Goal: Task Accomplishment & Management: Manage account settings

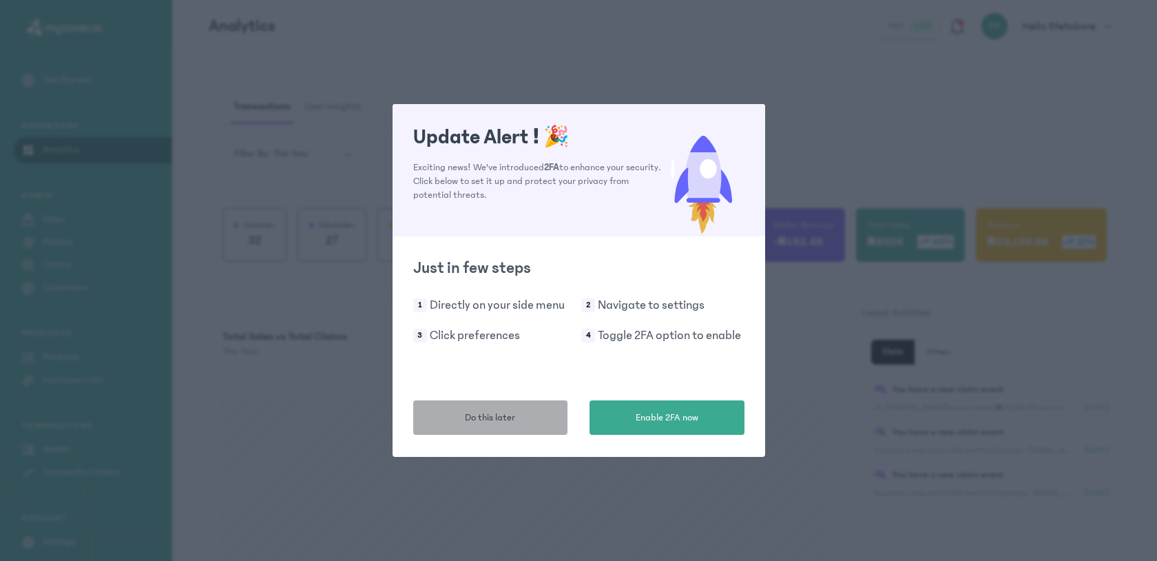
click at [515, 424] on button "Do this later" at bounding box center [490, 417] width 155 height 34
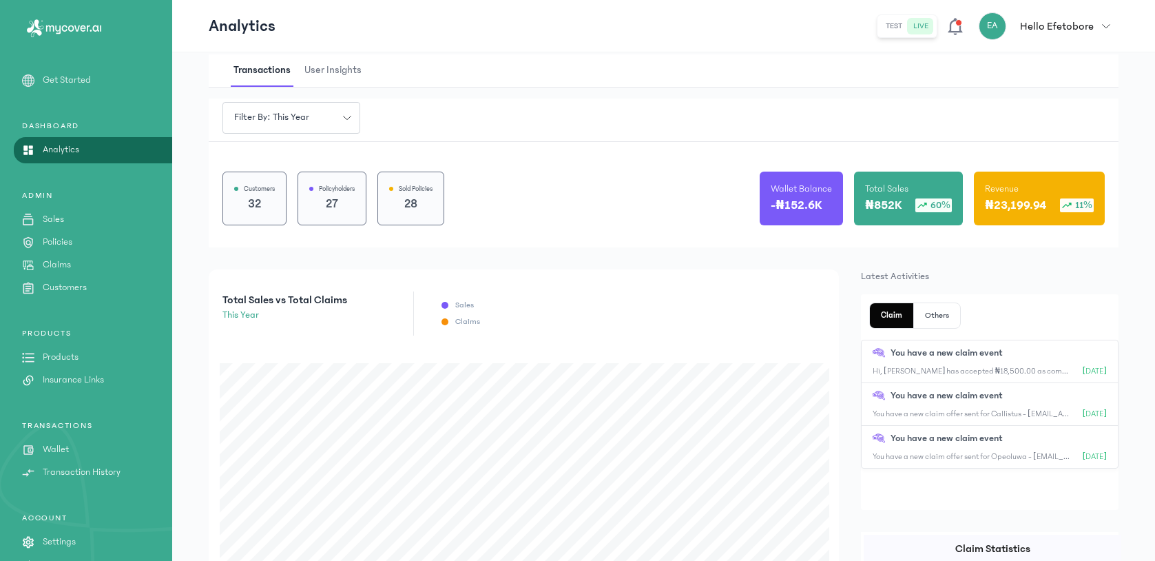
scroll to position [56, 0]
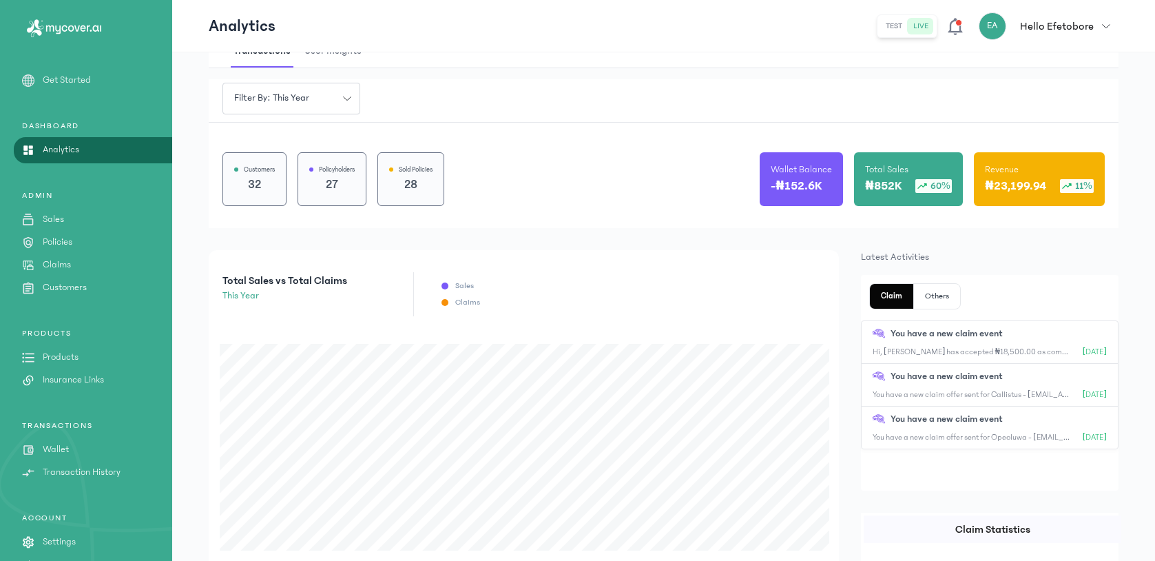
click at [63, 267] on p "Claims" at bounding box center [57, 265] width 28 height 14
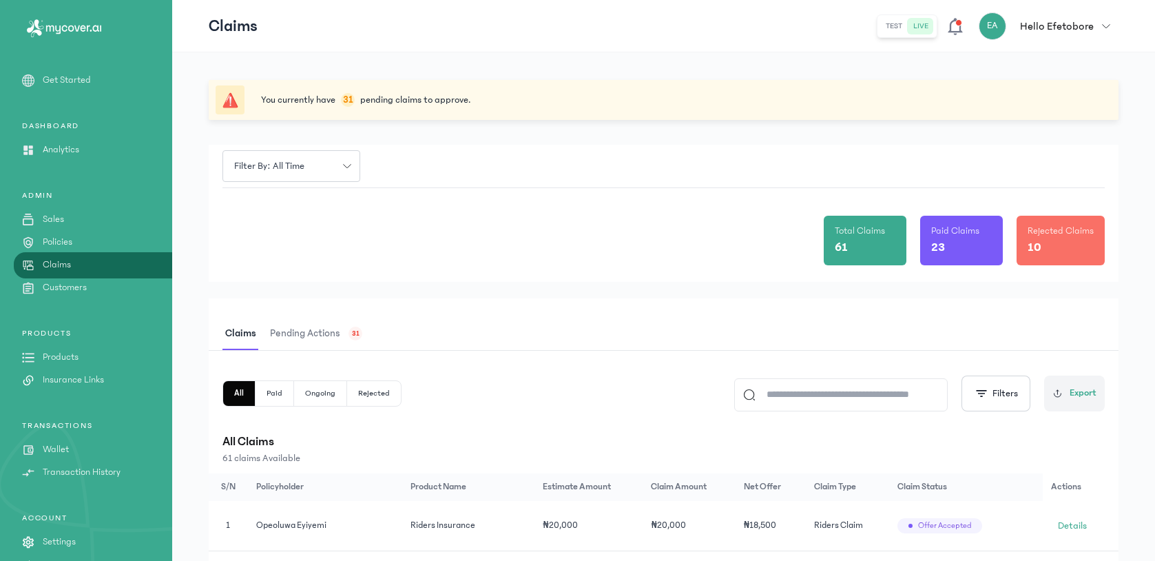
click at [332, 336] on span "Pending actions" at bounding box center [305, 334] width 76 height 32
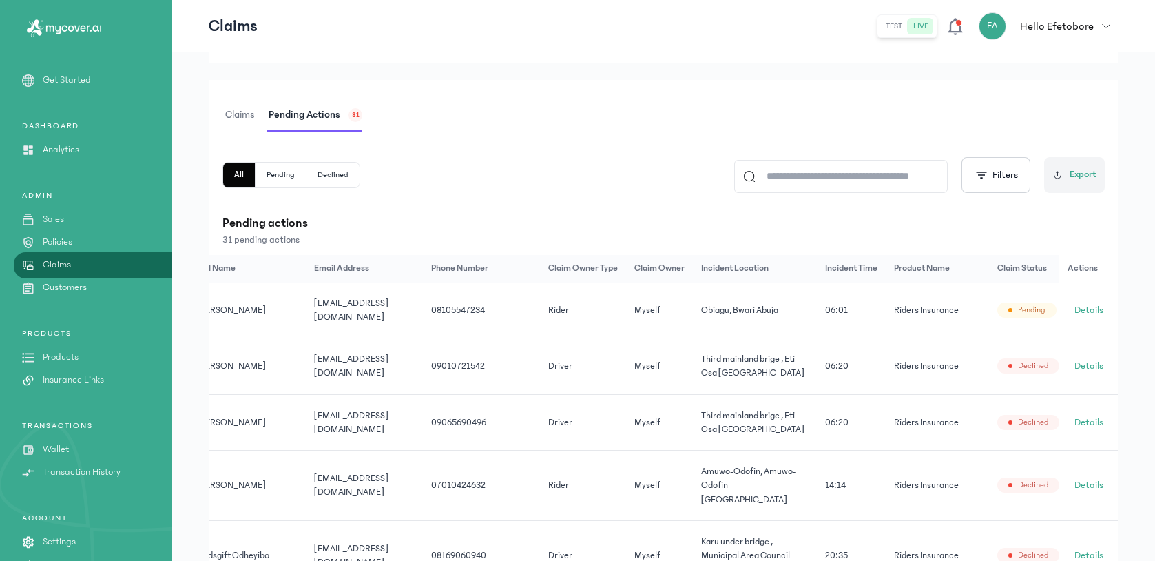
scroll to position [0, 128]
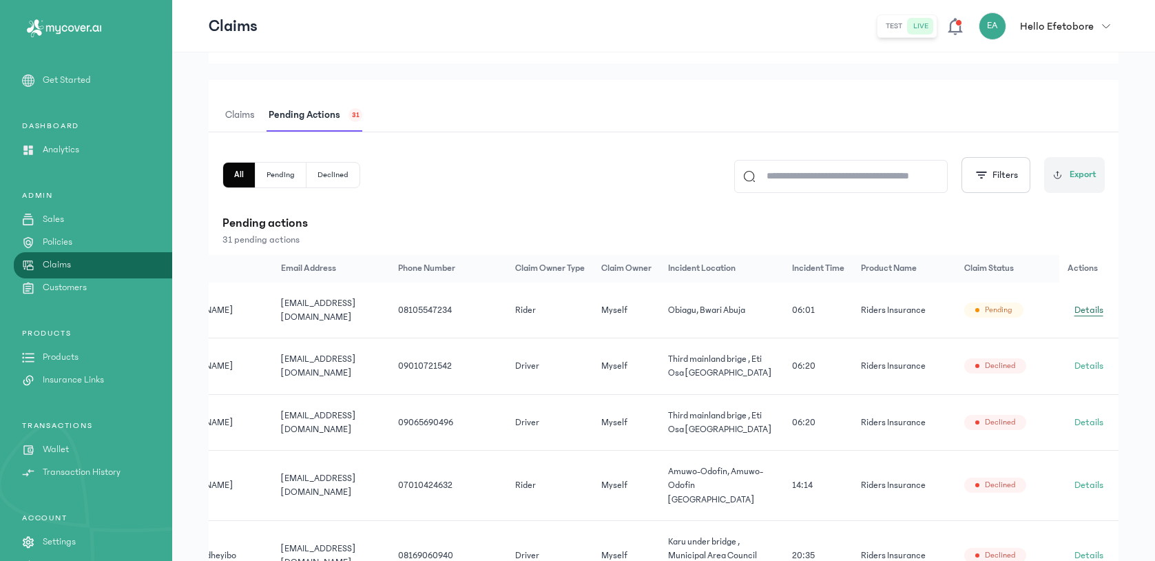
click at [1083, 303] on span "Details" at bounding box center [1088, 310] width 29 height 14
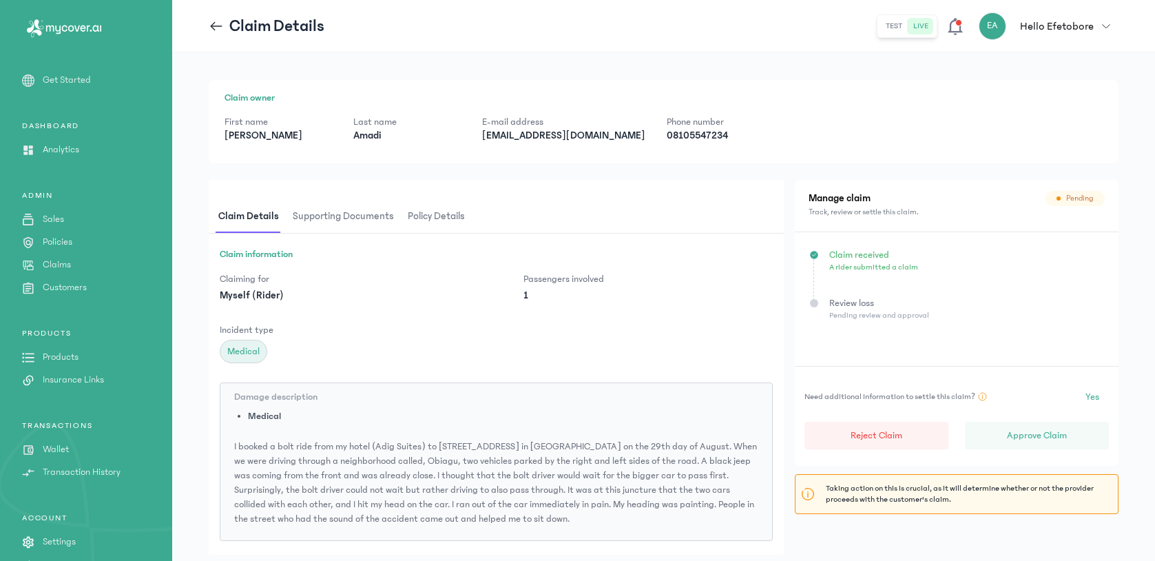
click at [446, 218] on span "Policy details" at bounding box center [436, 216] width 63 height 32
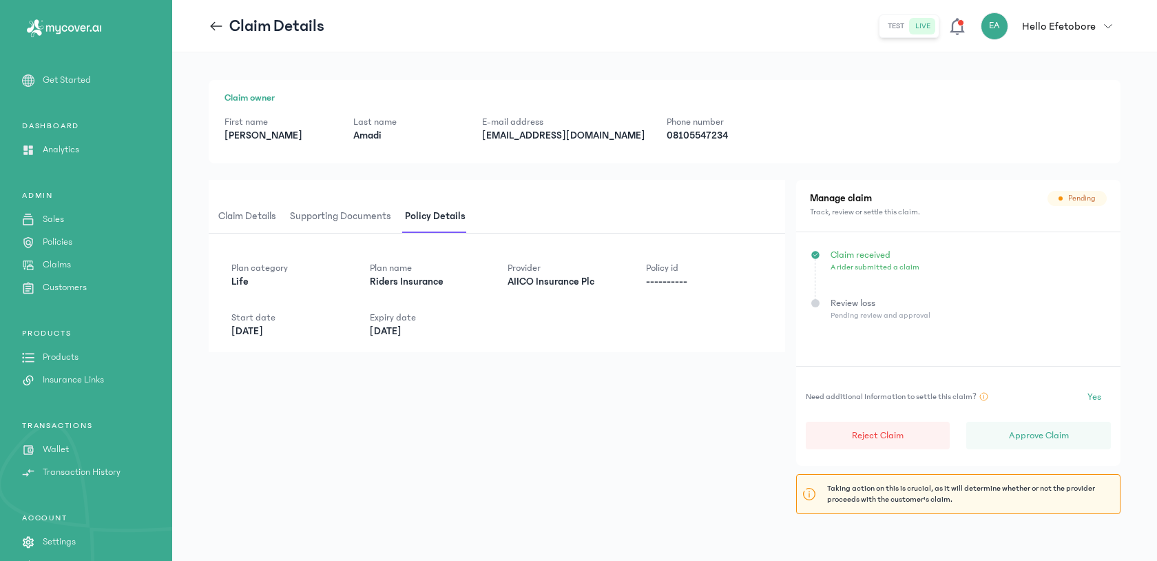
click at [250, 220] on span "Claim details" at bounding box center [247, 216] width 63 height 32
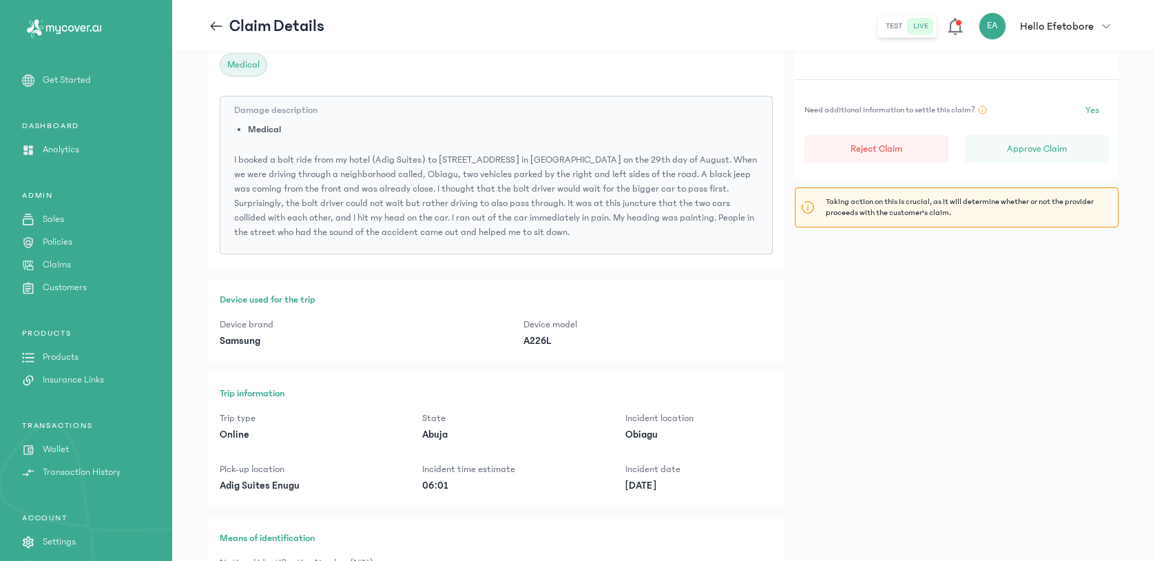
scroll to position [502, 0]
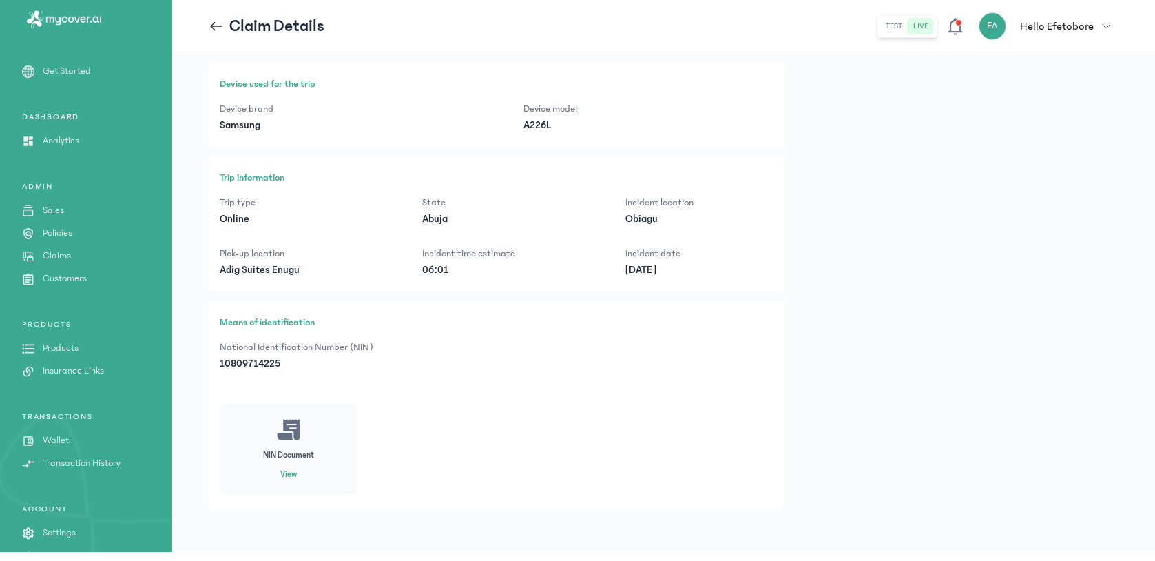
click at [285, 471] on button "View" at bounding box center [288, 474] width 17 height 11
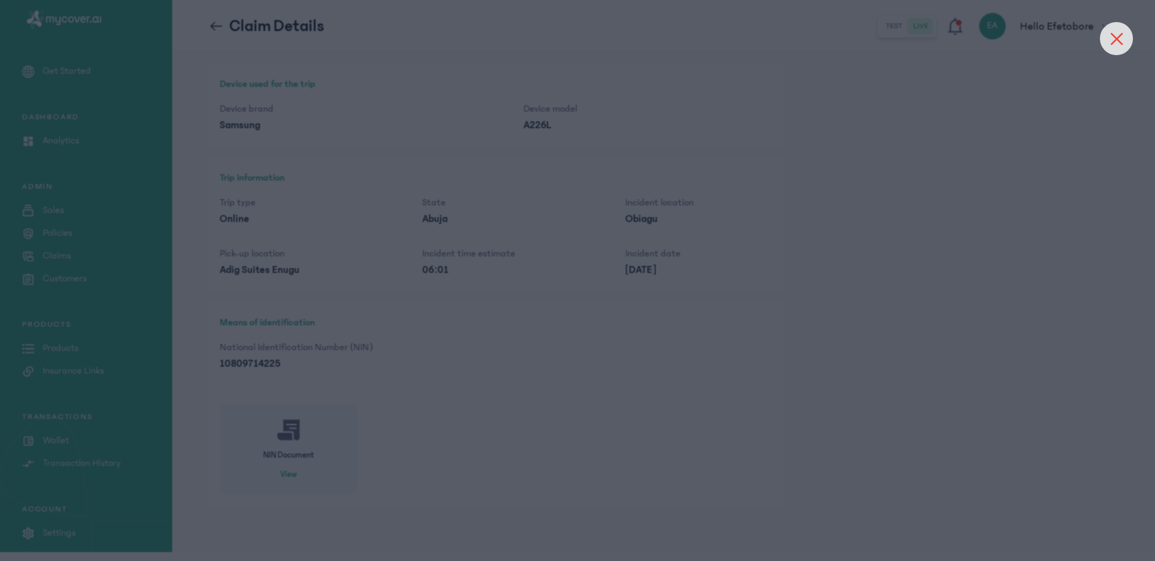
click at [1117, 46] on div at bounding box center [1116, 38] width 33 height 33
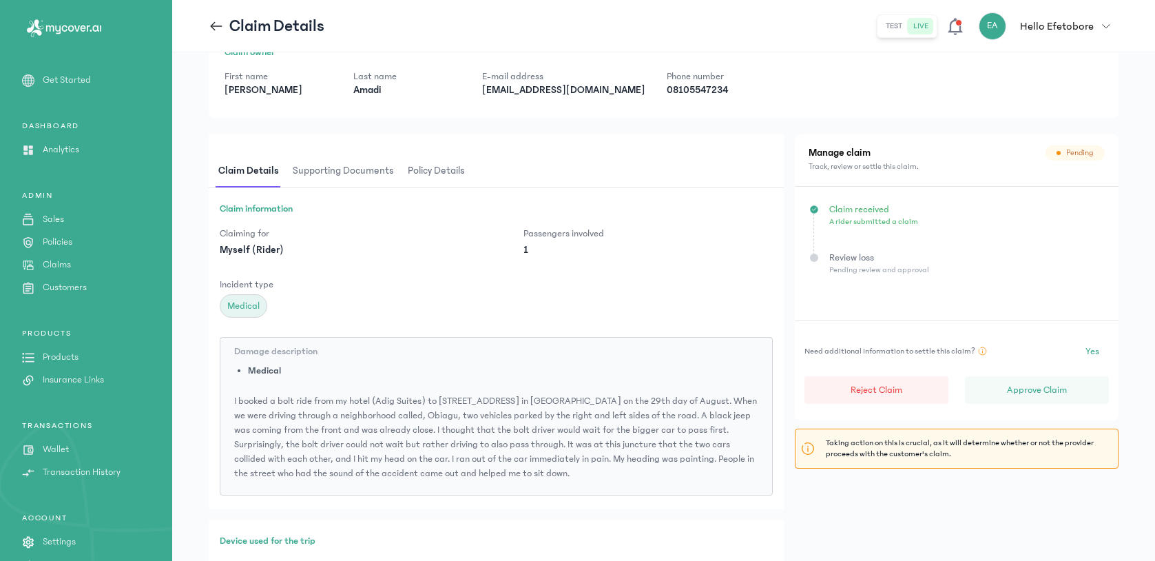
scroll to position [0, 0]
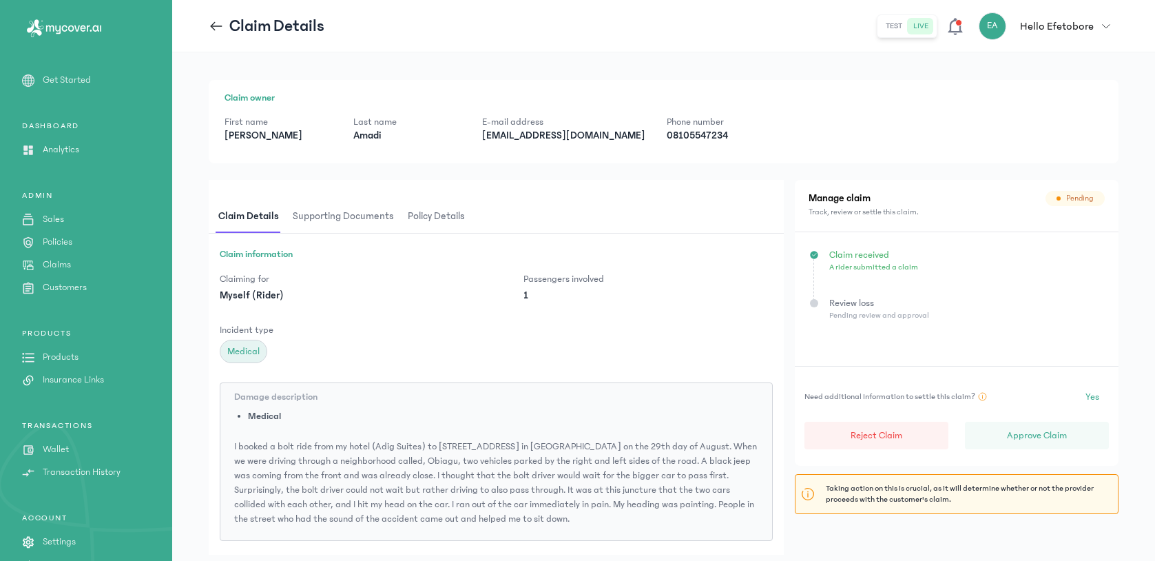
click at [362, 216] on span "Supporting documents" at bounding box center [343, 216] width 107 height 32
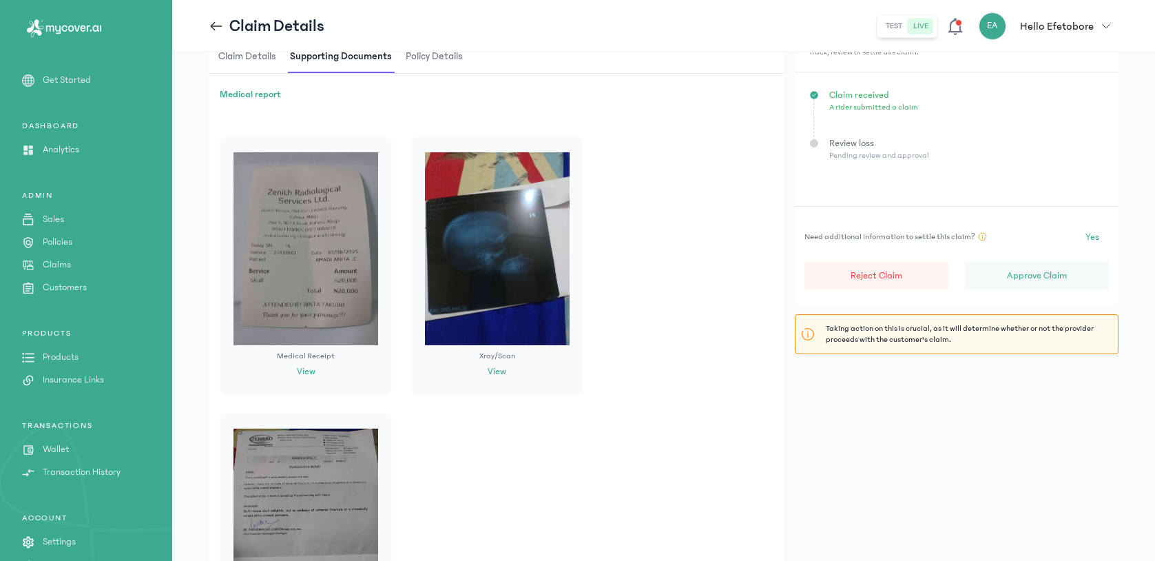
scroll to position [205, 0]
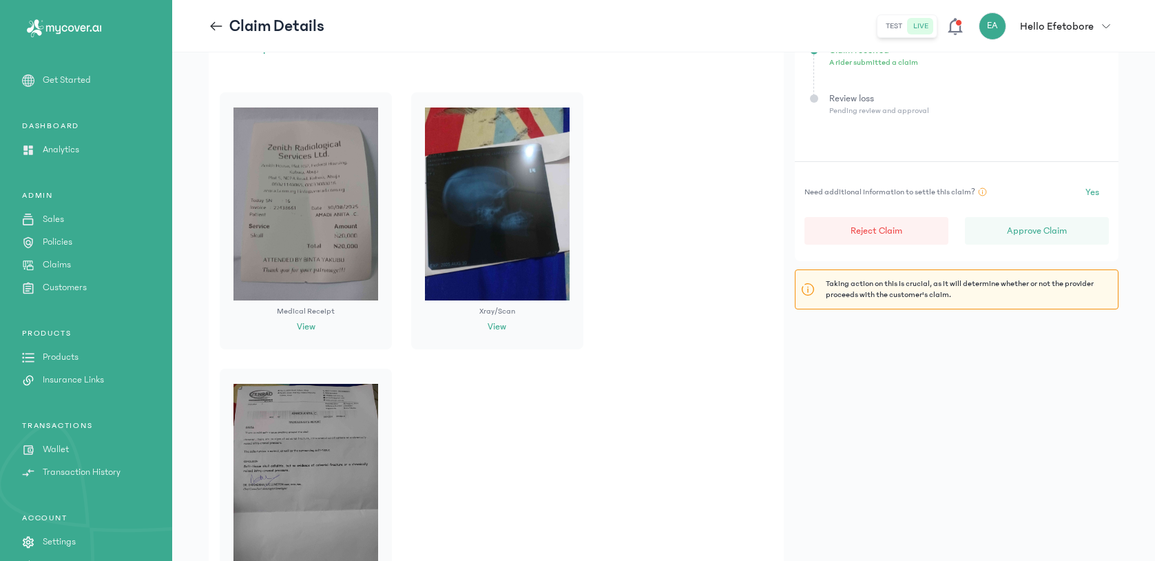
click at [488, 256] on img at bounding box center [497, 203] width 145 height 193
click at [497, 333] on button "View" at bounding box center [497, 327] width 19 height 14
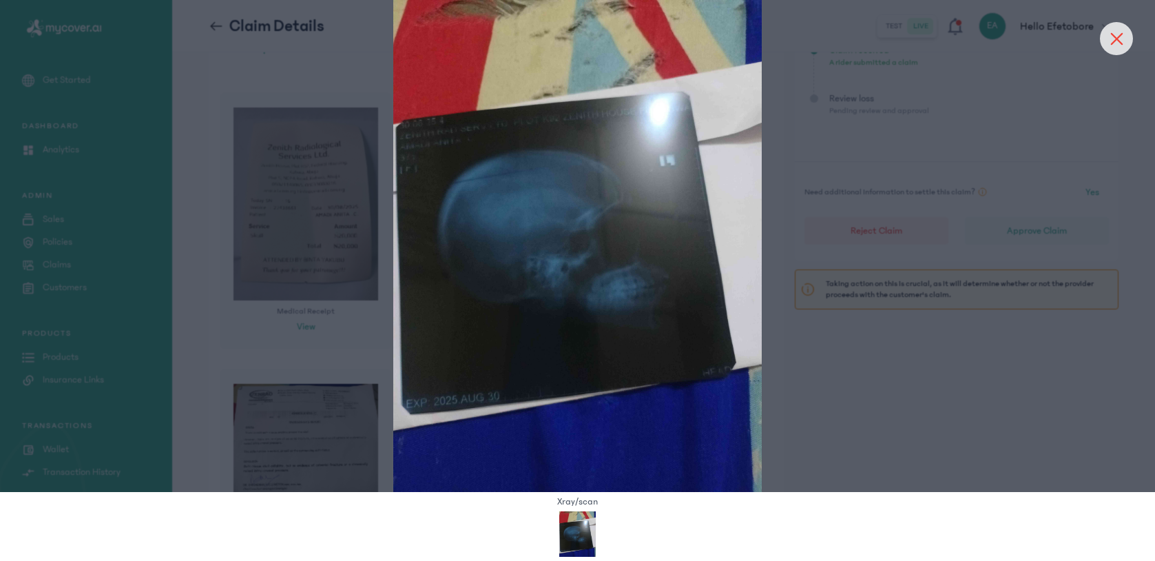
click at [1116, 52] on div at bounding box center [1116, 38] width 33 height 33
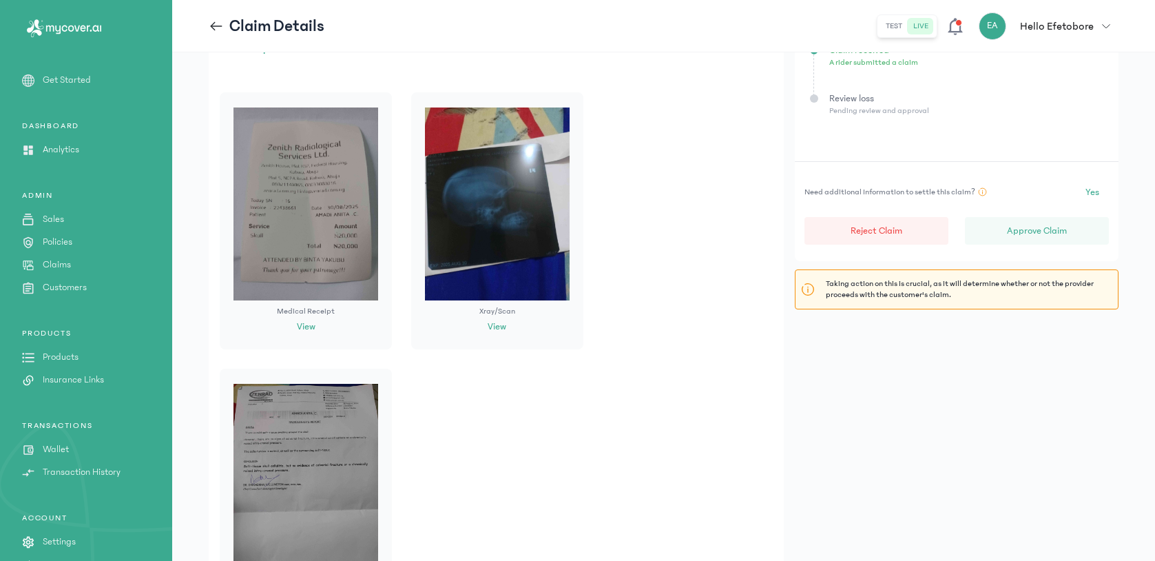
click at [312, 441] on img at bounding box center [305, 480] width 145 height 193
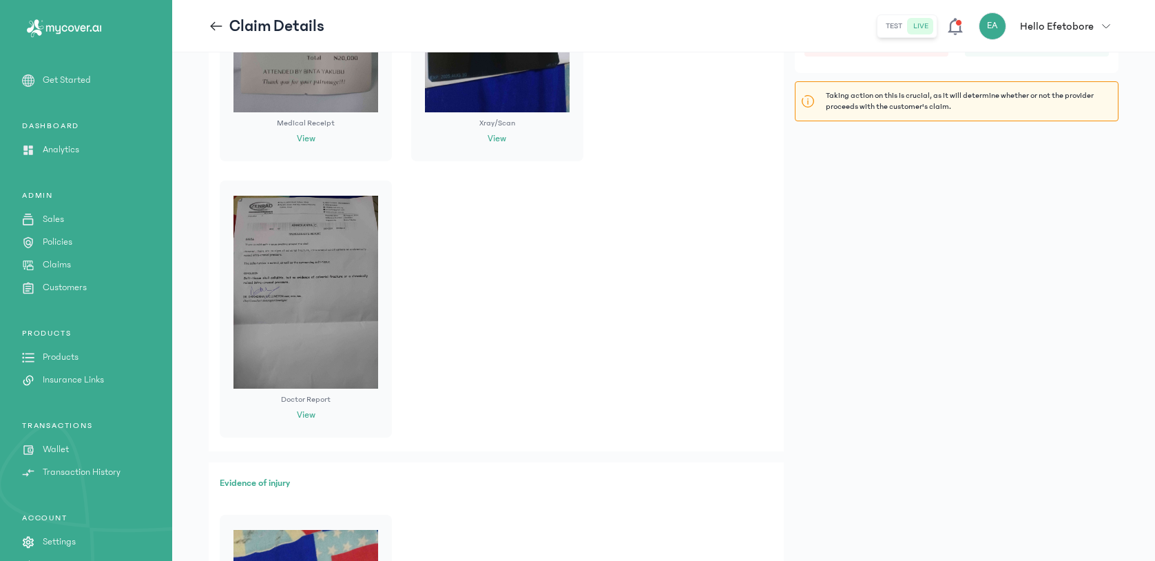
scroll to position [410, 0]
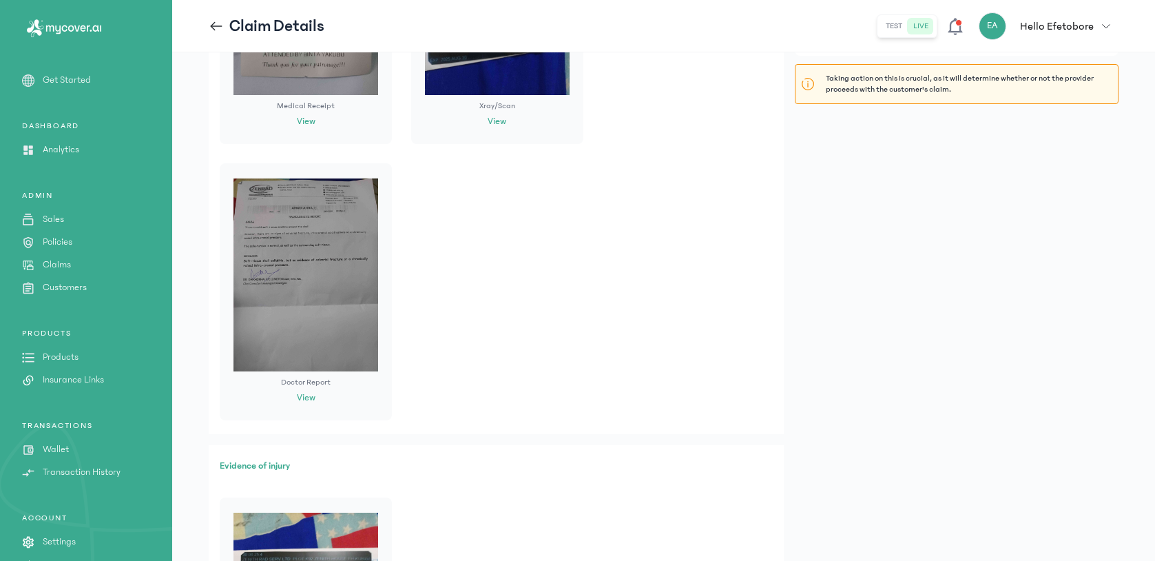
click at [307, 396] on button "View" at bounding box center [306, 398] width 19 height 14
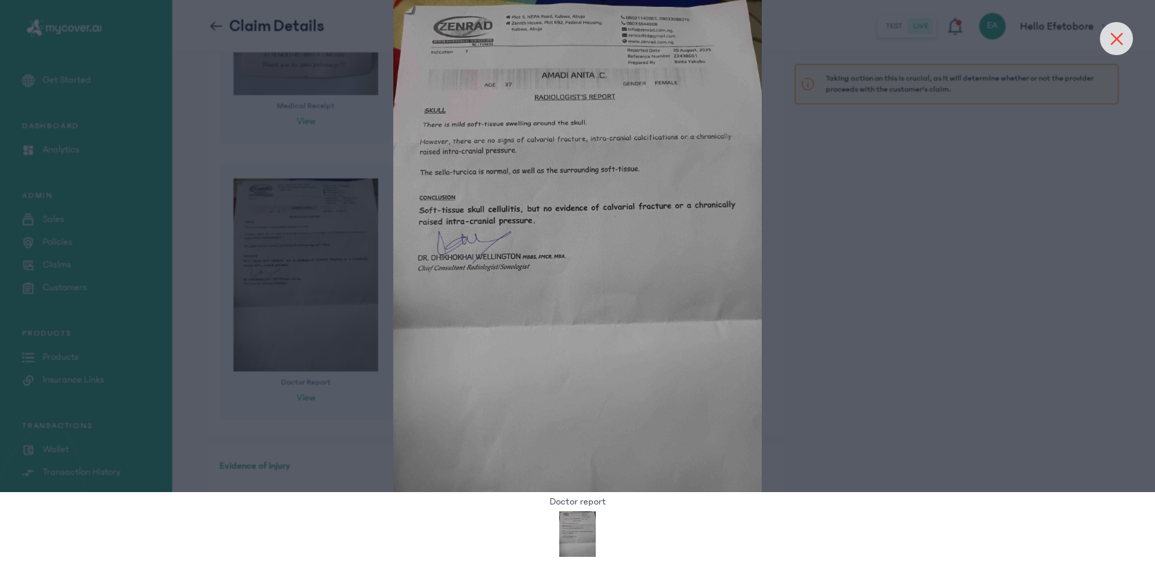
click at [1114, 52] on div at bounding box center [1116, 38] width 33 height 33
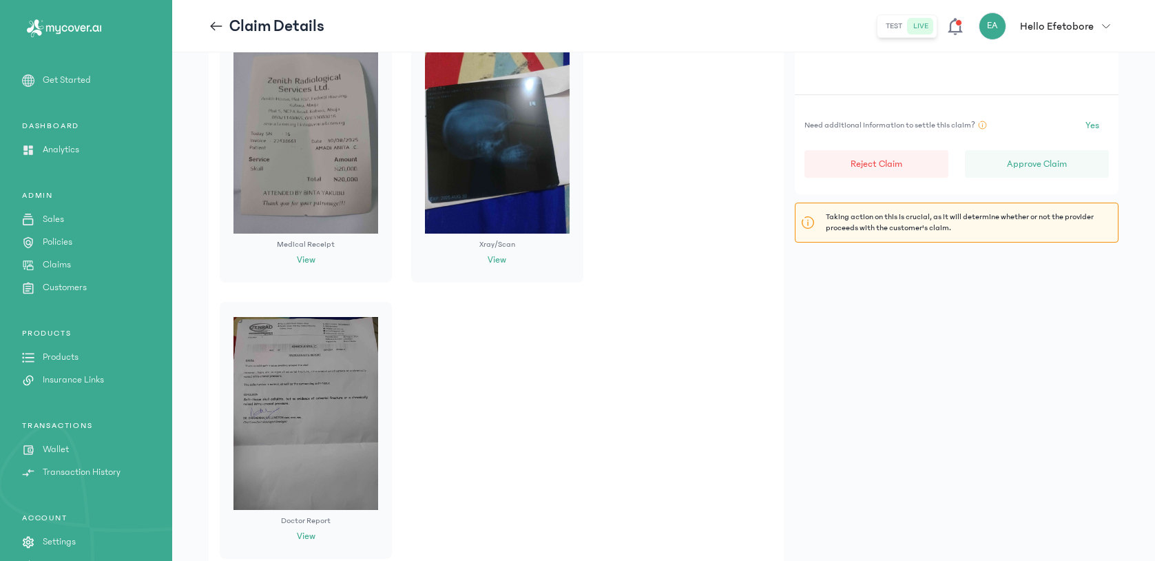
scroll to position [0, 0]
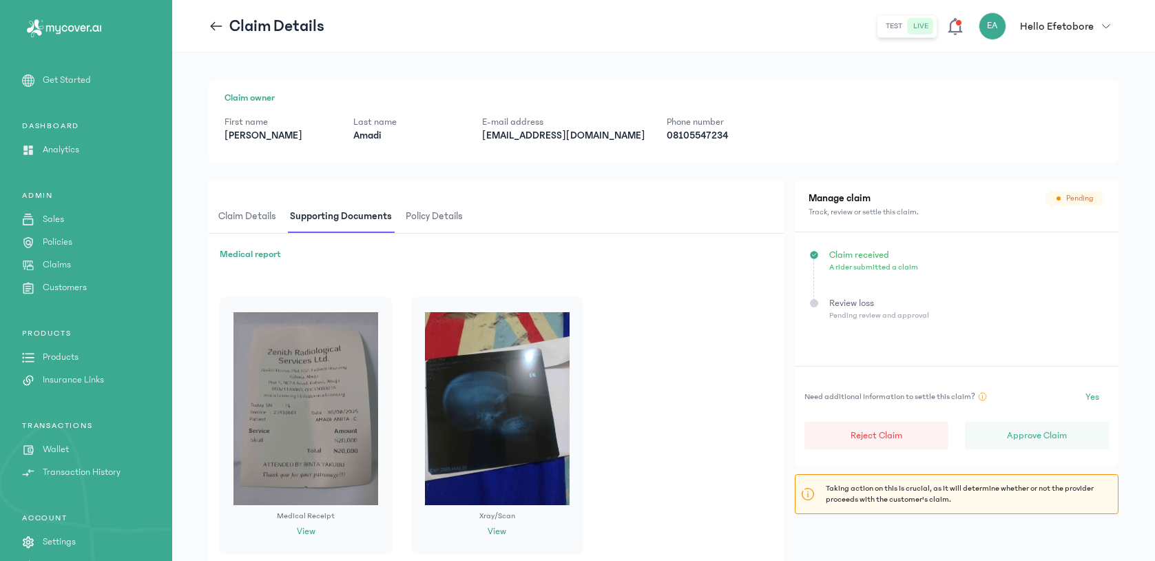
click at [552, 136] on p "[EMAIL_ADDRESS][DOMAIN_NAME]" at bounding box center [563, 136] width 163 height 14
copy p "[EMAIL_ADDRESS][DOMAIN_NAME]"
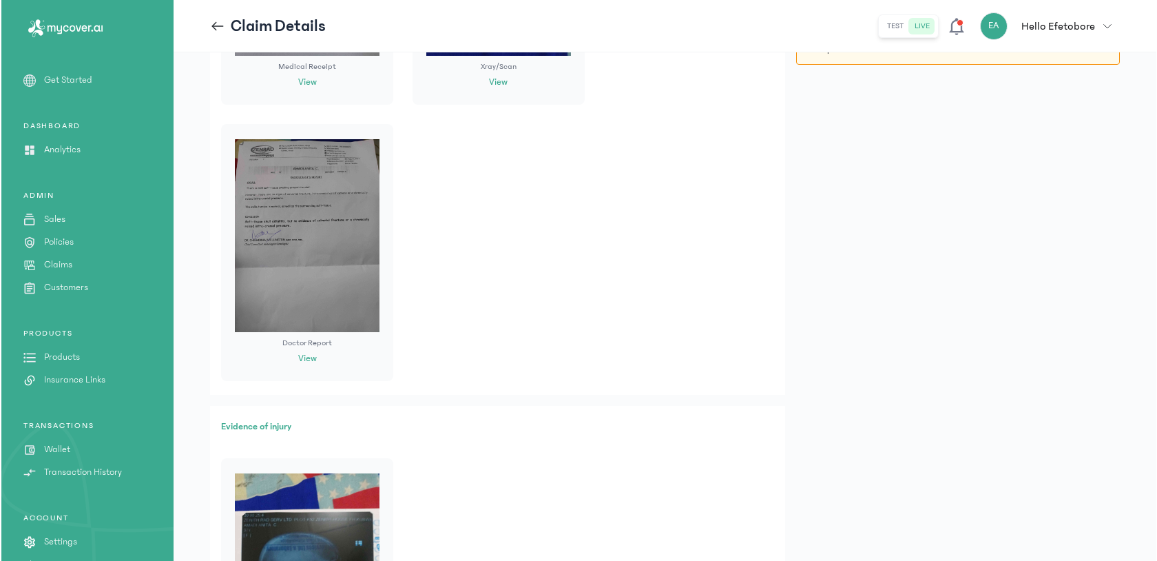
scroll to position [249, 0]
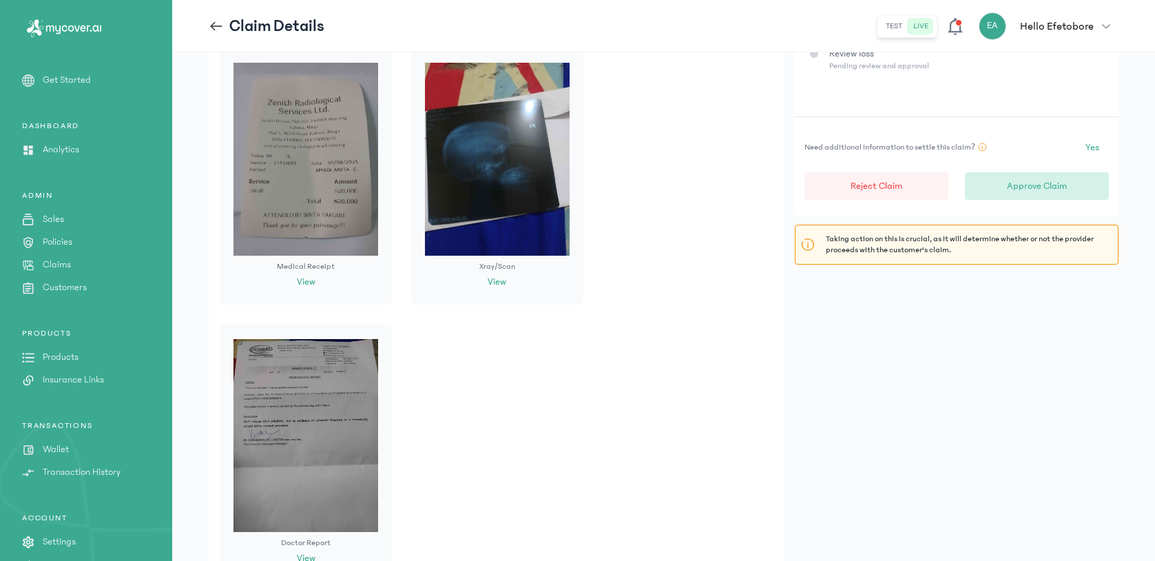
click at [1065, 185] on p "Approve Claim" at bounding box center [1037, 186] width 60 height 14
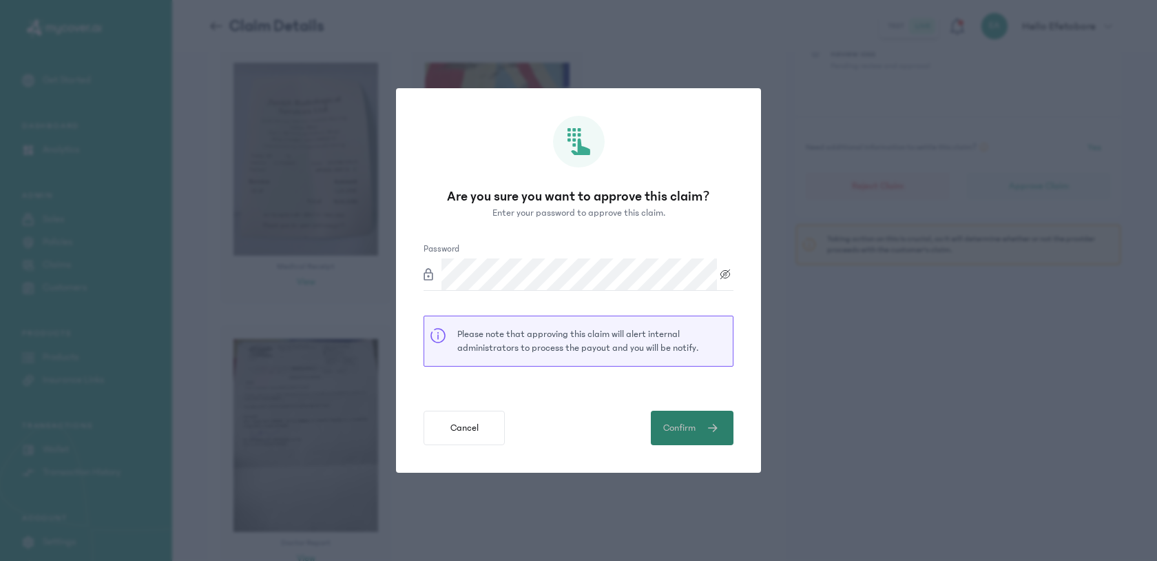
click at [707, 439] on button "Confirm" at bounding box center [692, 427] width 83 height 34
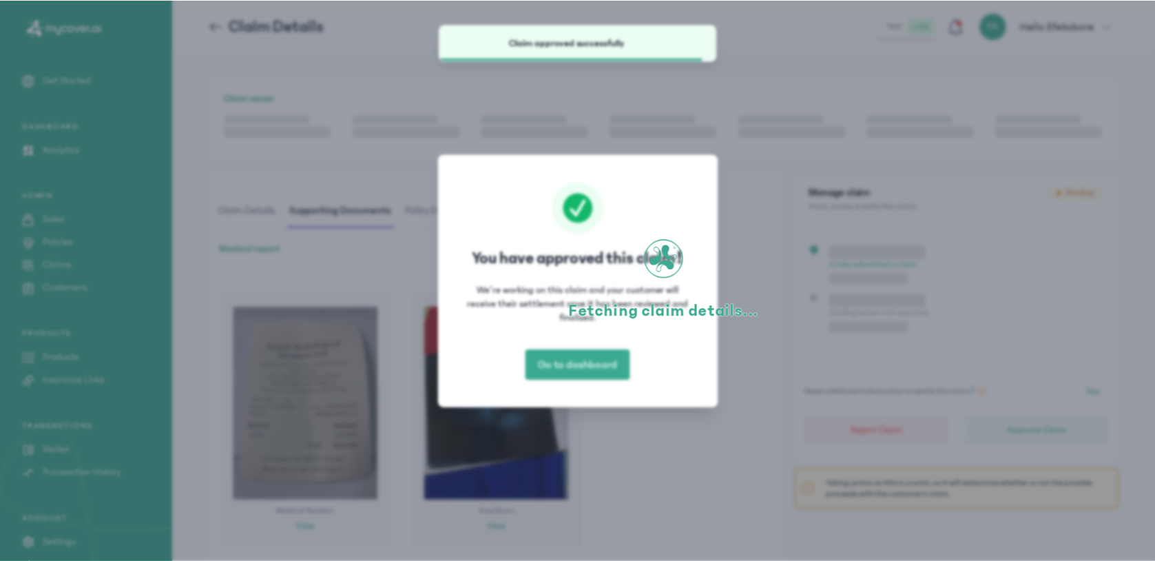
scroll to position [0, 0]
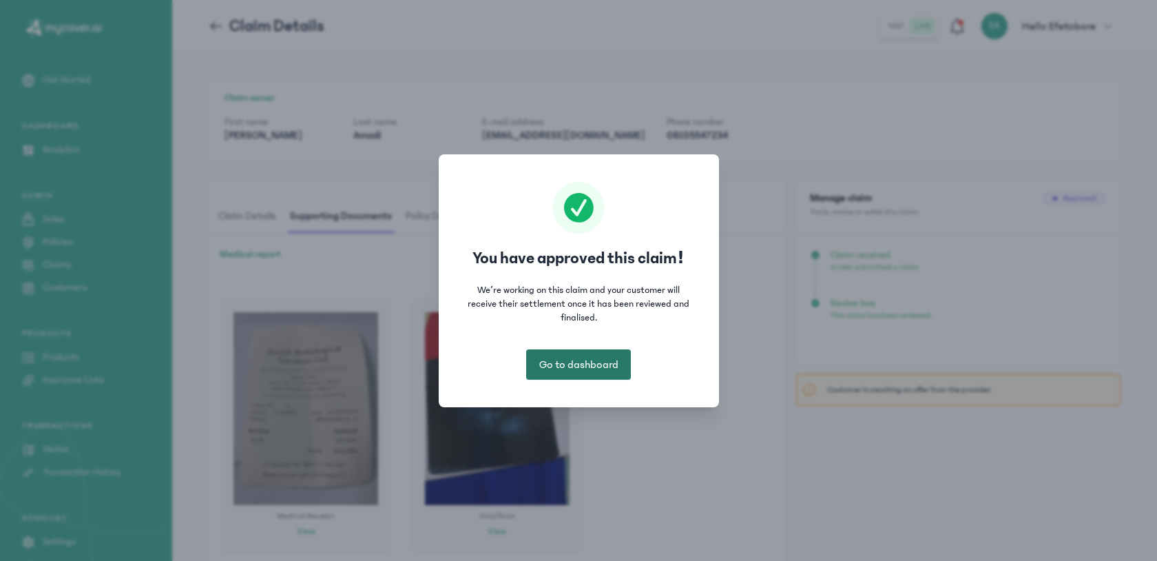
click at [595, 363] on span "Go to dashboard" at bounding box center [578, 364] width 79 height 17
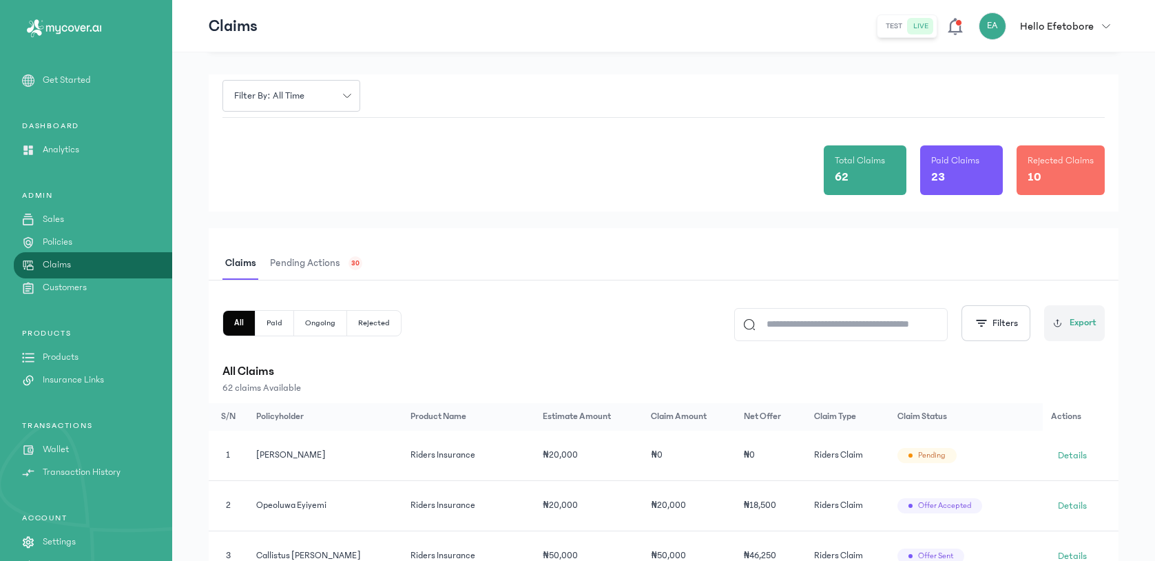
scroll to position [248, 0]
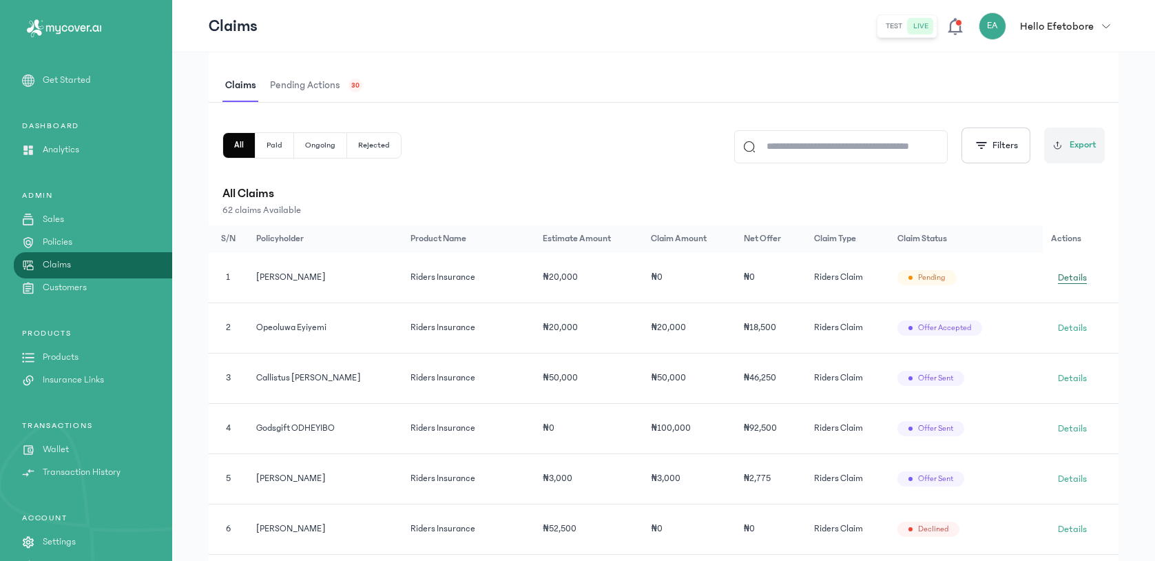
click at [1072, 276] on span "Details" at bounding box center [1072, 278] width 29 height 14
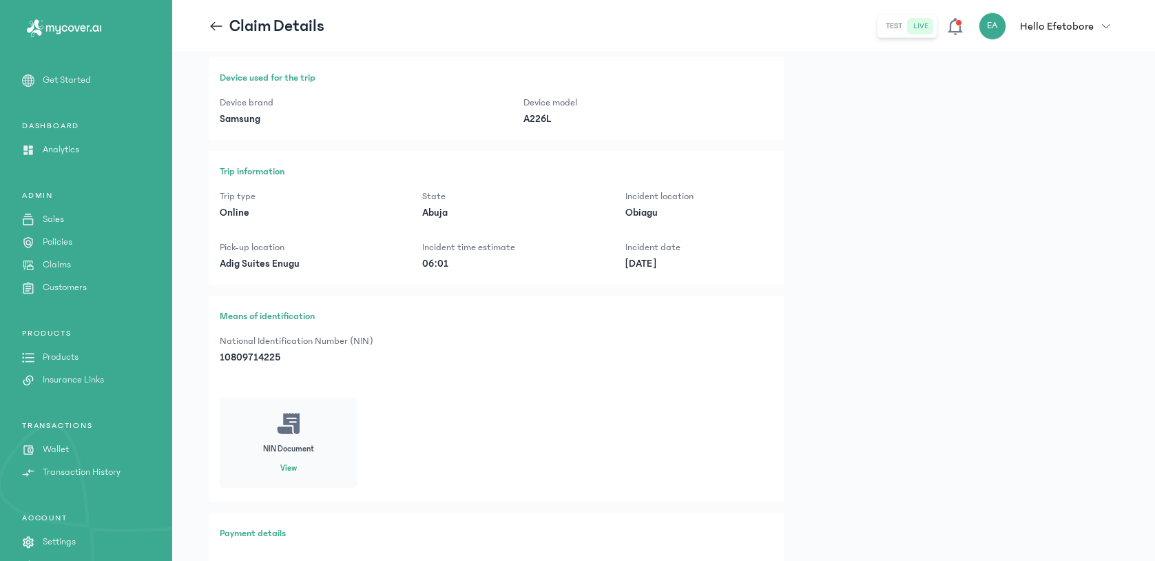
scroll to position [514, 0]
